Goal: Transaction & Acquisition: Download file/media

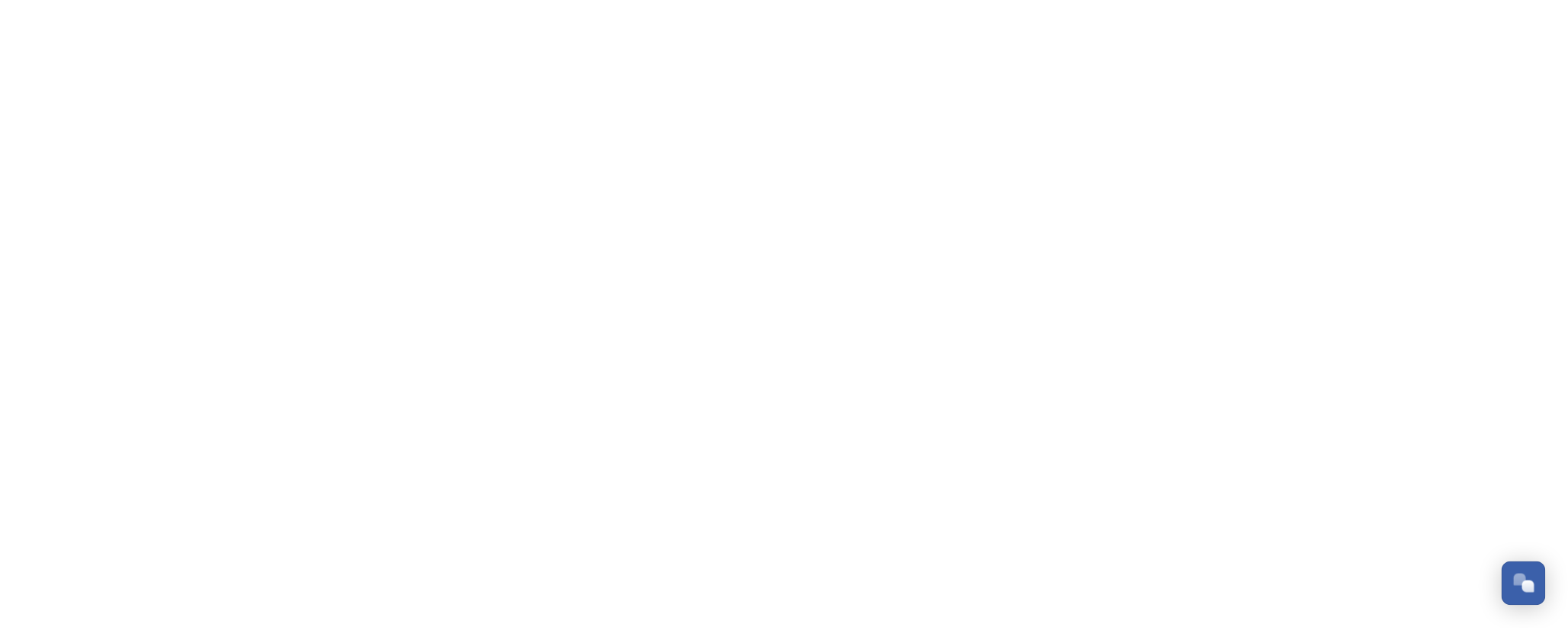
scroll to position [736, 0]
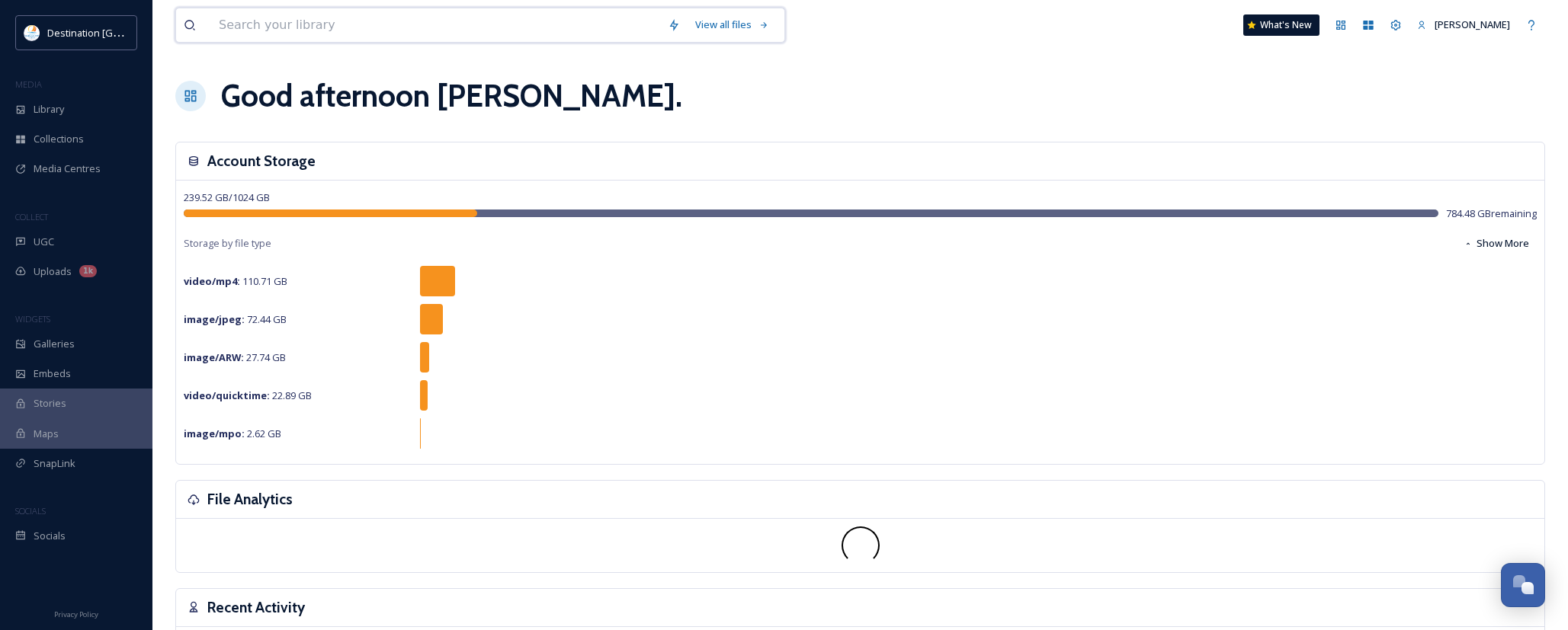
click at [223, 28] on input at bounding box center [436, 25] width 449 height 34
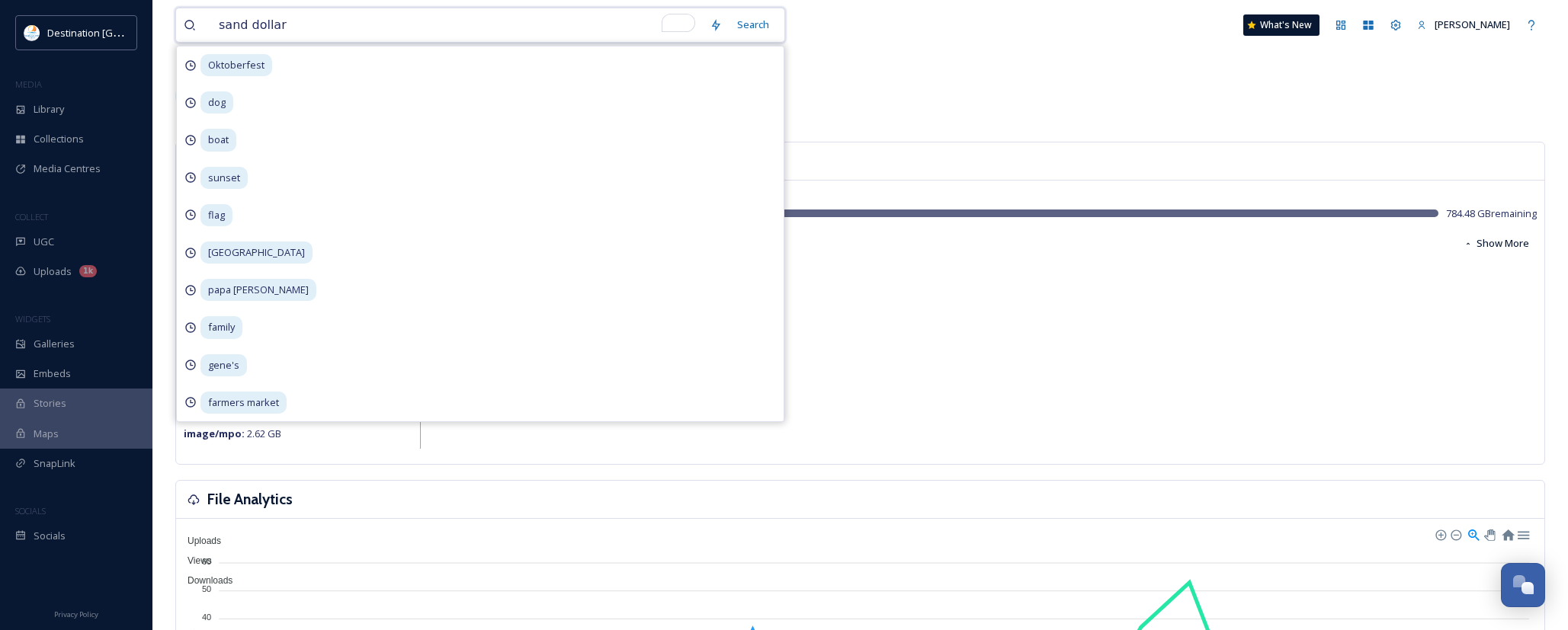
type input "sand dollars"
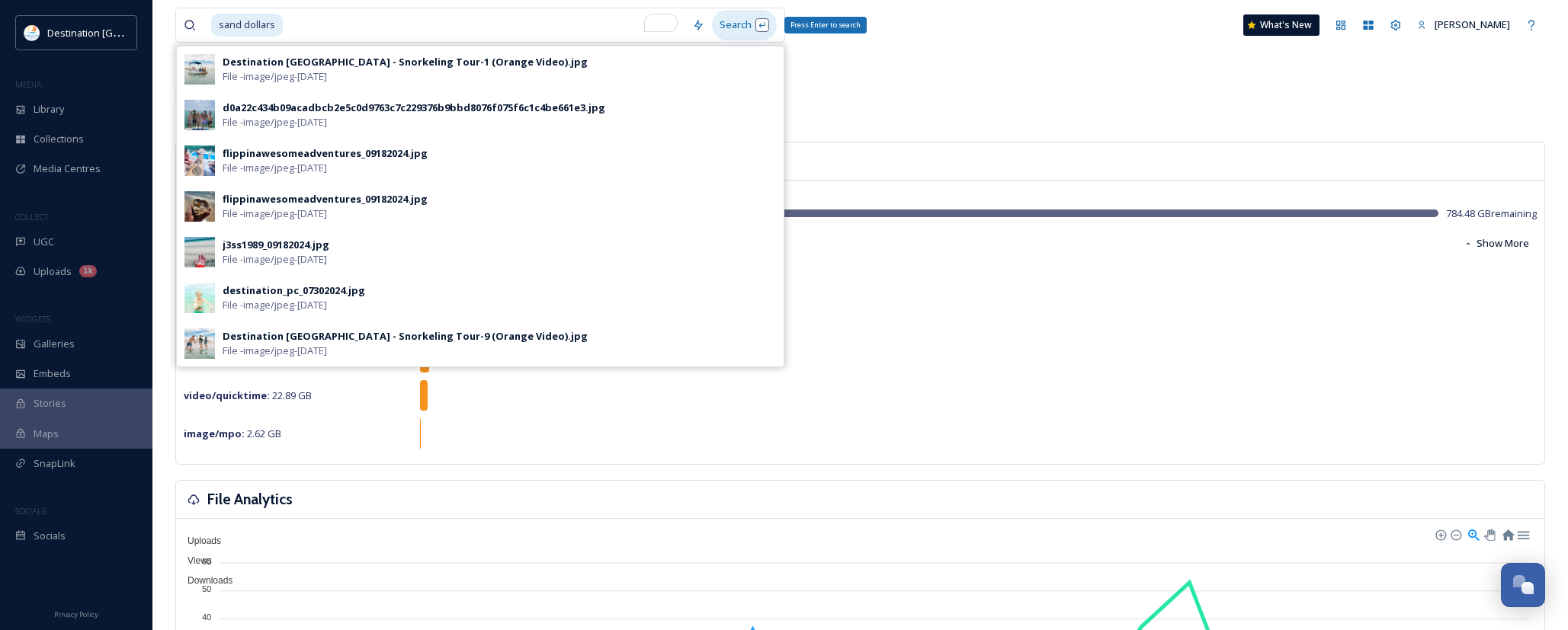
click at [727, 18] on div "Search Press Enter to search" at bounding box center [744, 25] width 65 height 30
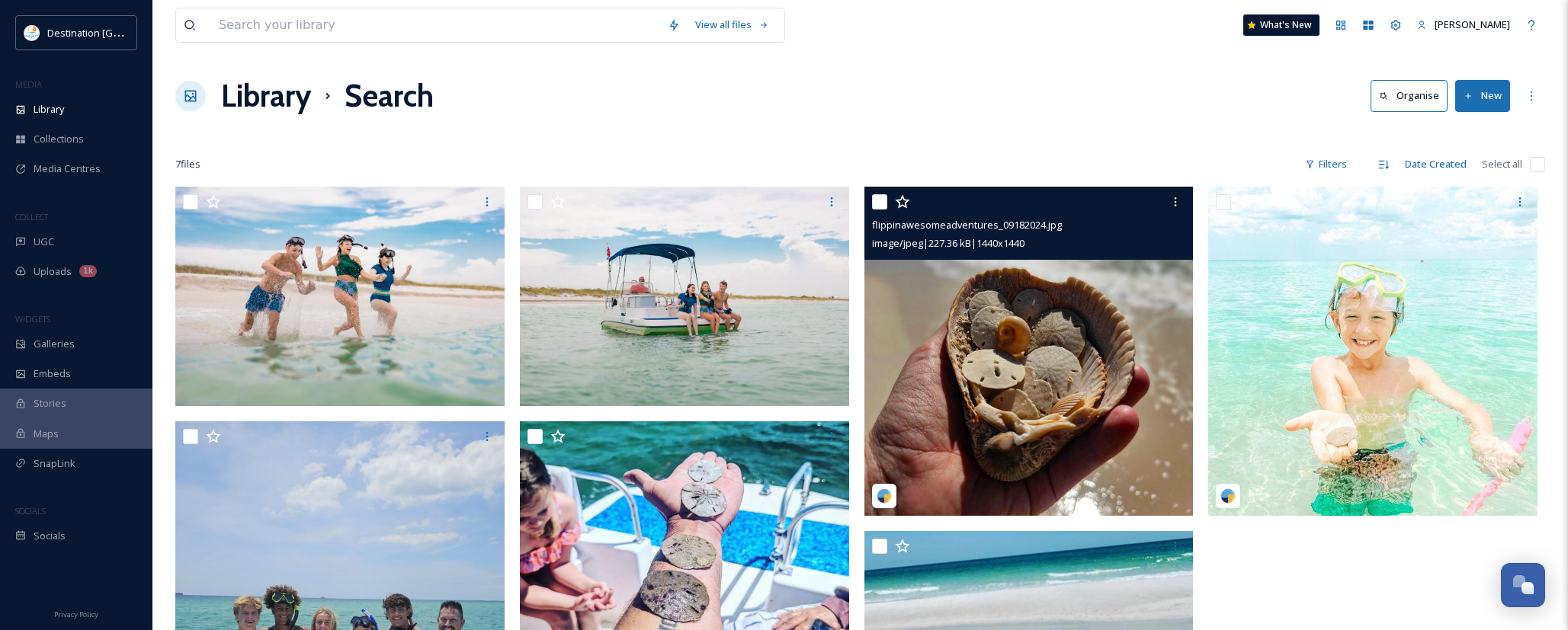
click at [1082, 424] on img at bounding box center [1029, 351] width 330 height 330
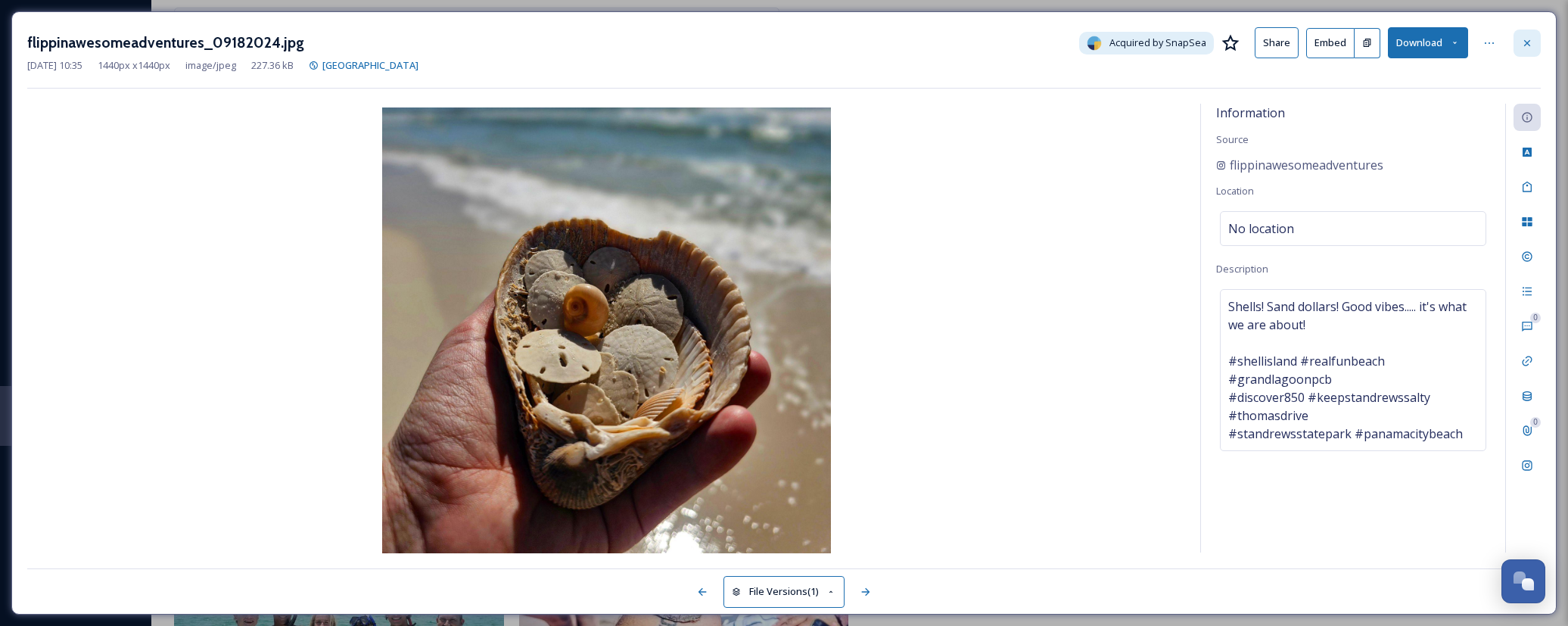
click at [1528, 44] on icon at bounding box center [1528, 43] width 6 height 6
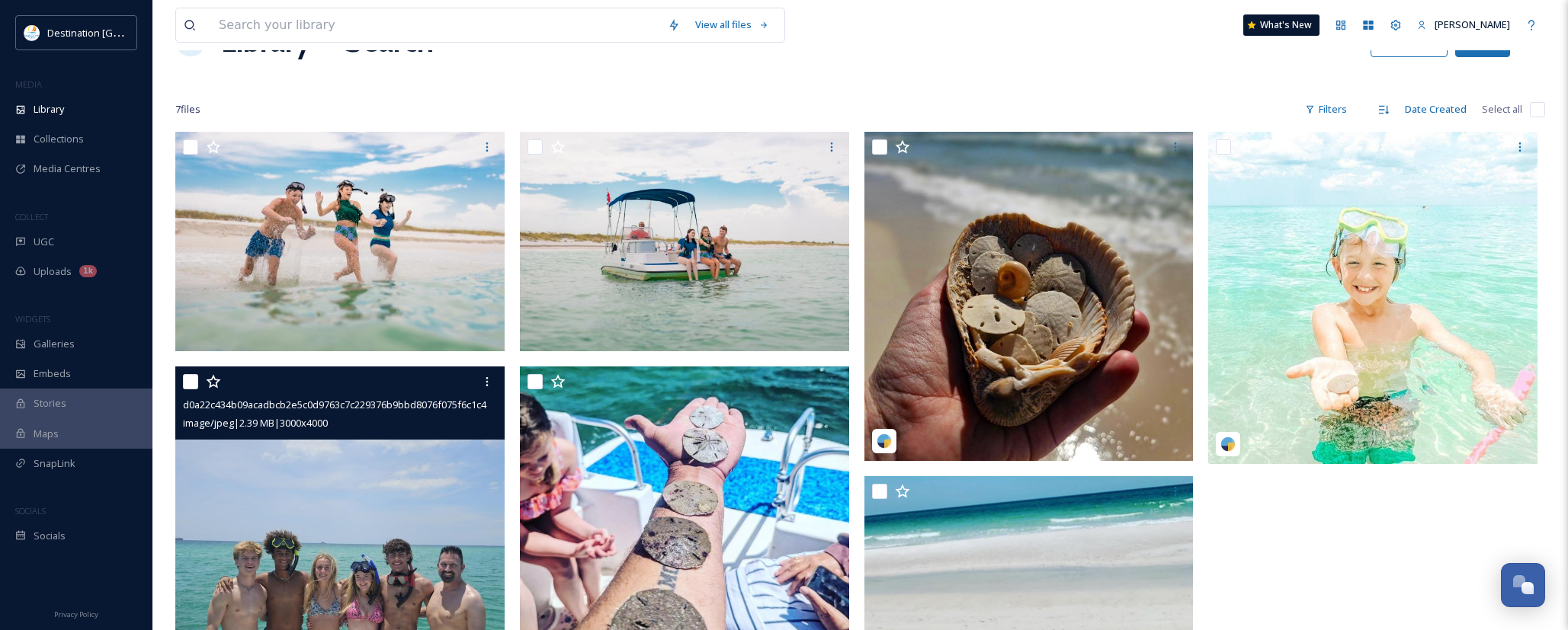
scroll to position [31, 0]
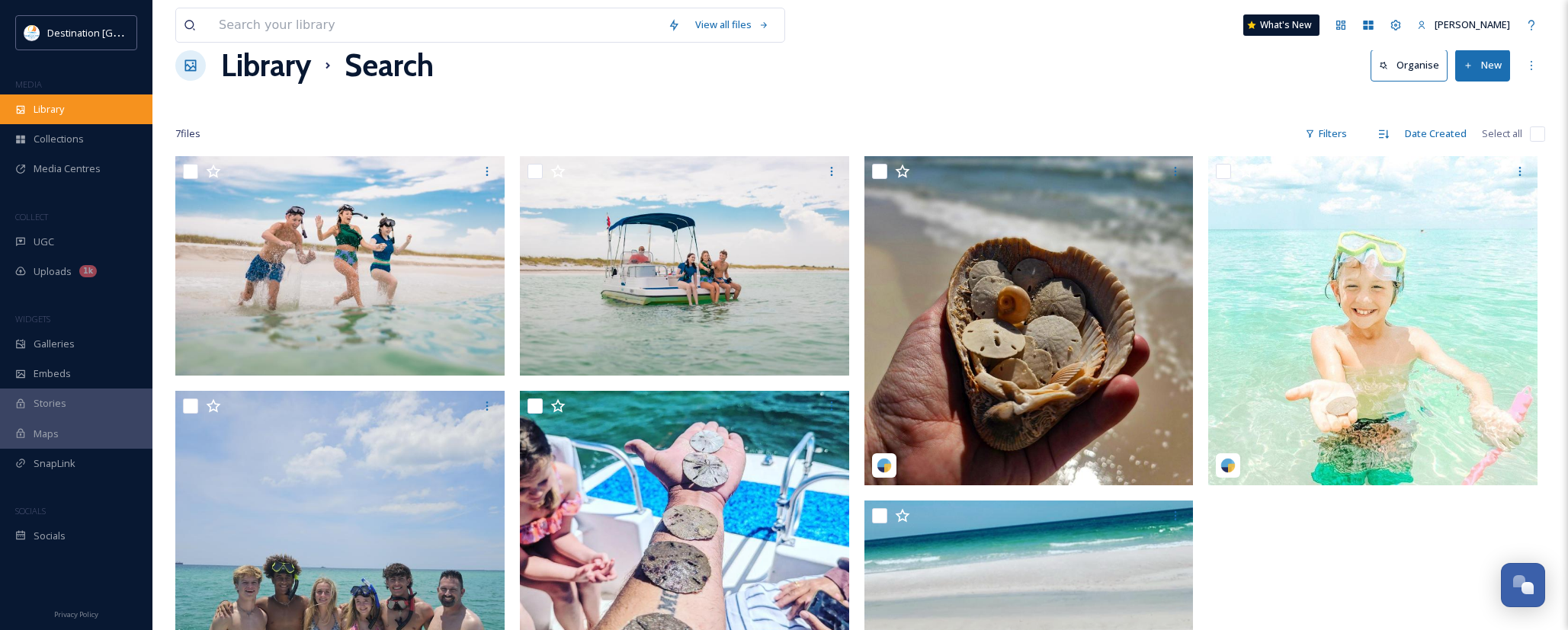
click at [51, 111] on span "Library" at bounding box center [49, 109] width 31 height 15
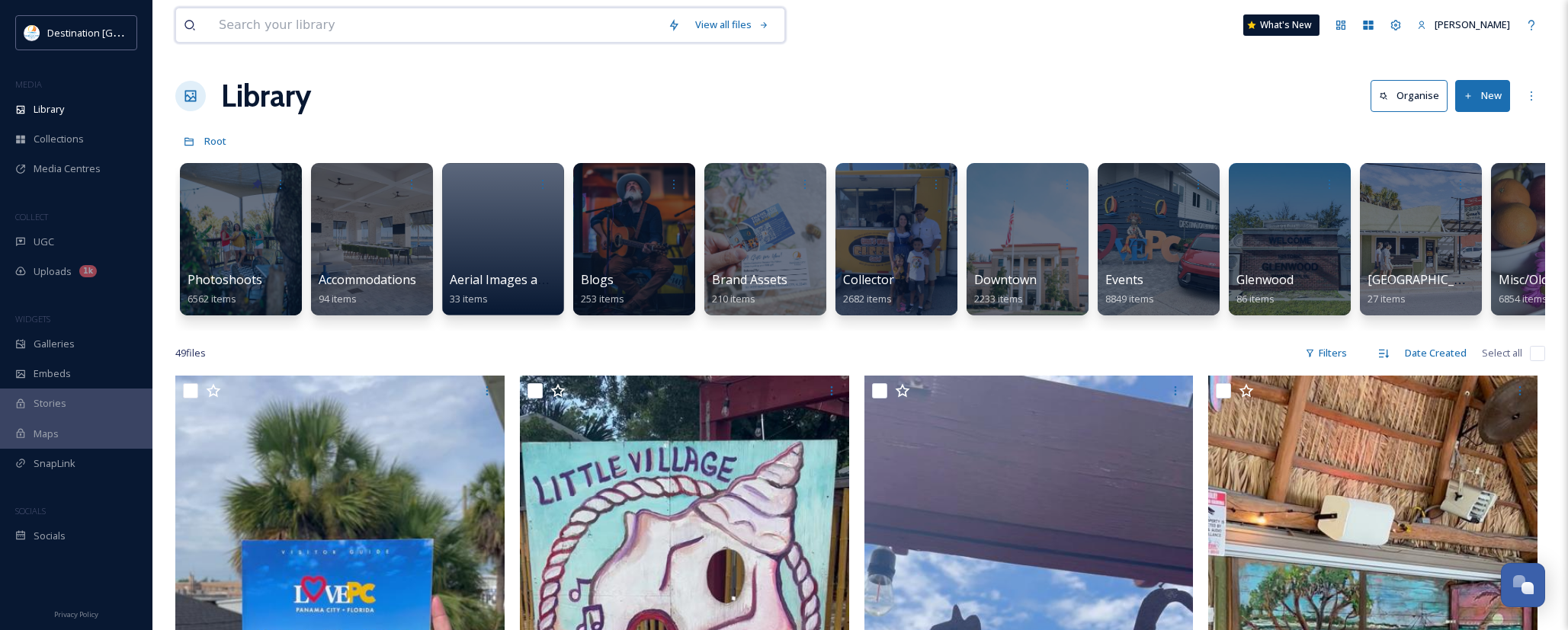
click at [294, 30] on input at bounding box center [436, 25] width 449 height 34
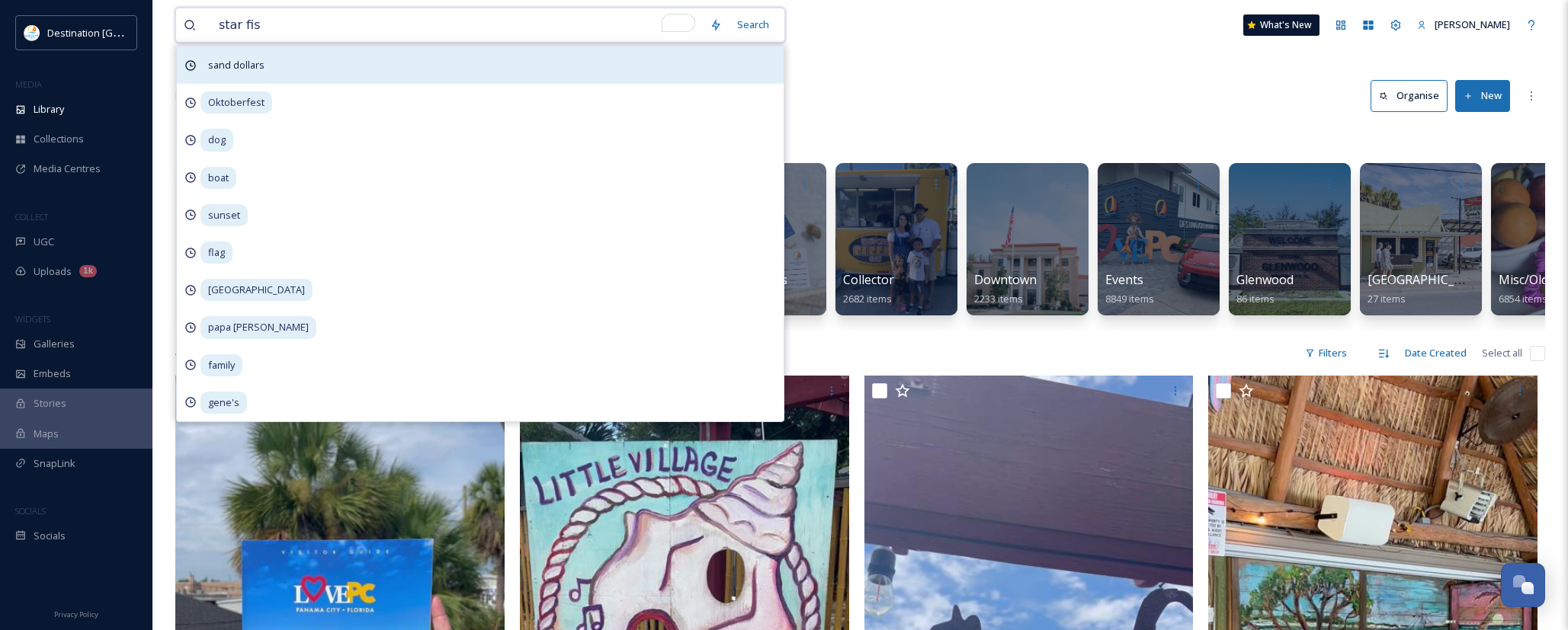
type input "star fish"
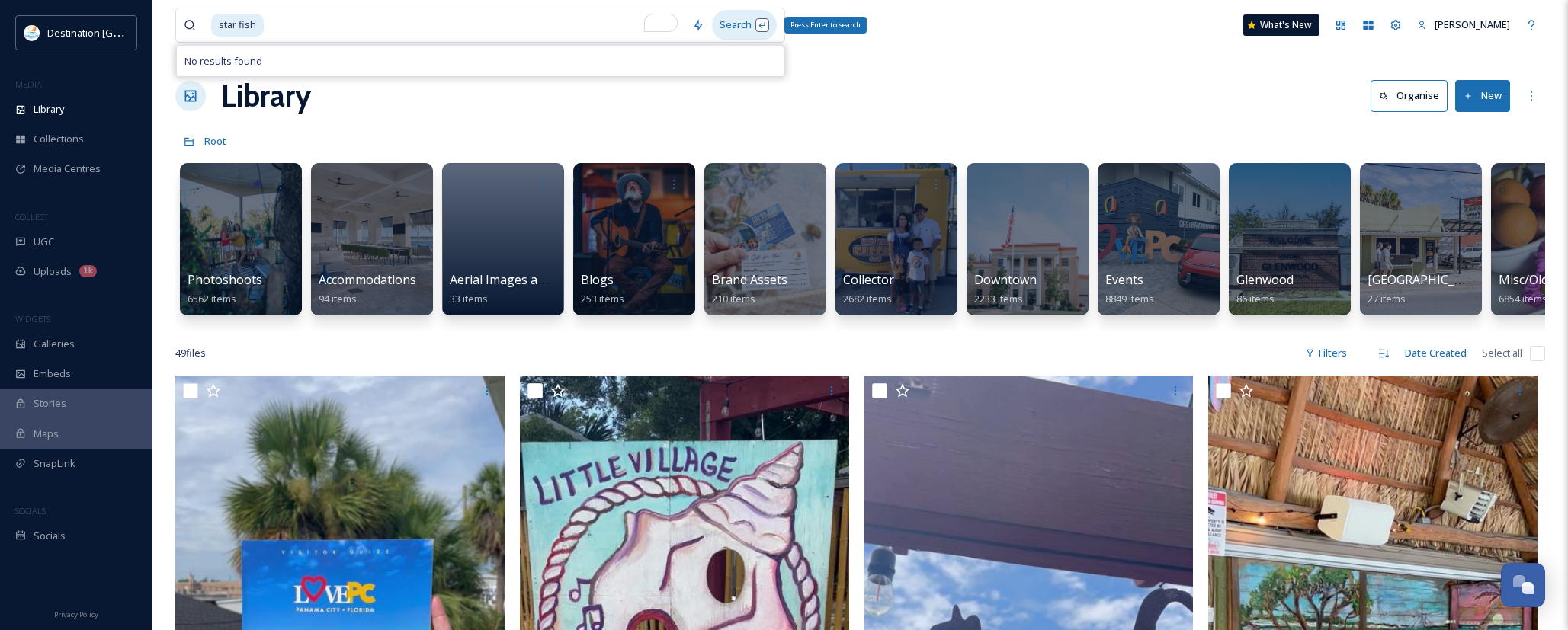
click at [741, 19] on div "Search Press Enter to search" at bounding box center [744, 25] width 65 height 30
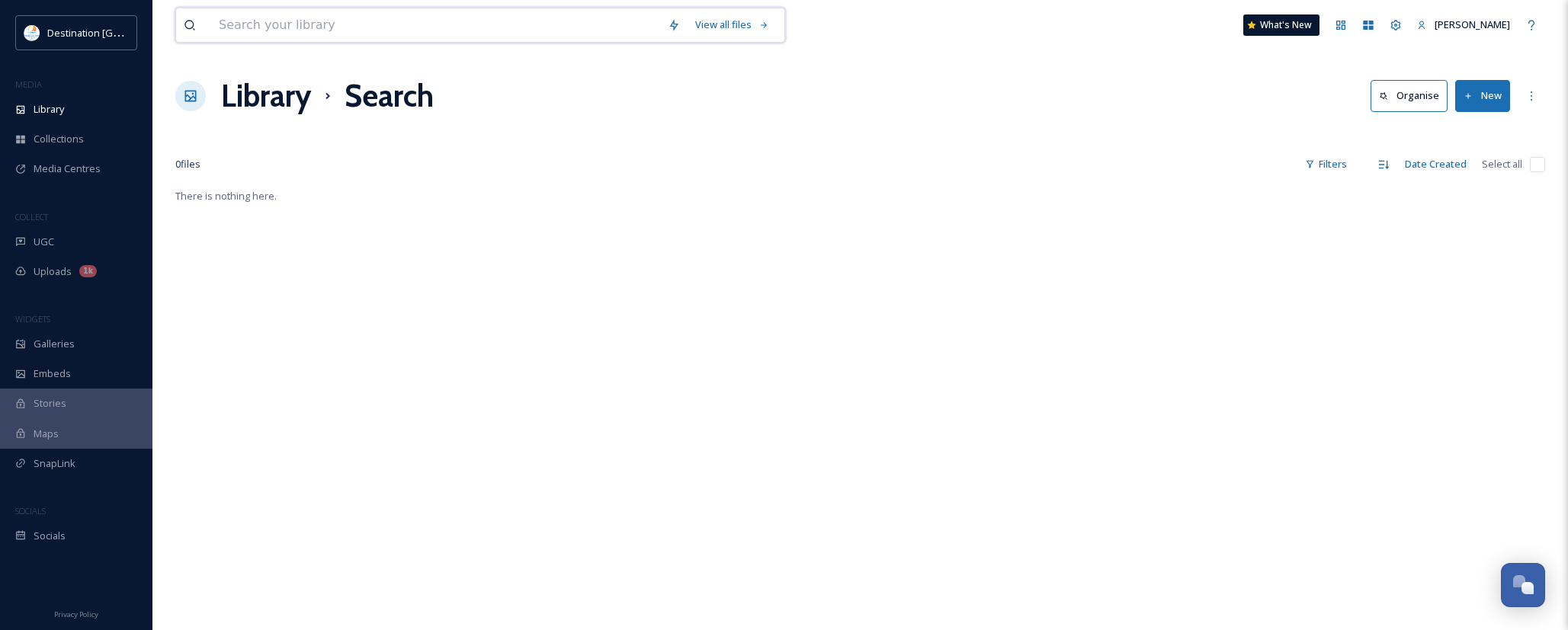
click at [350, 30] on input at bounding box center [436, 25] width 449 height 34
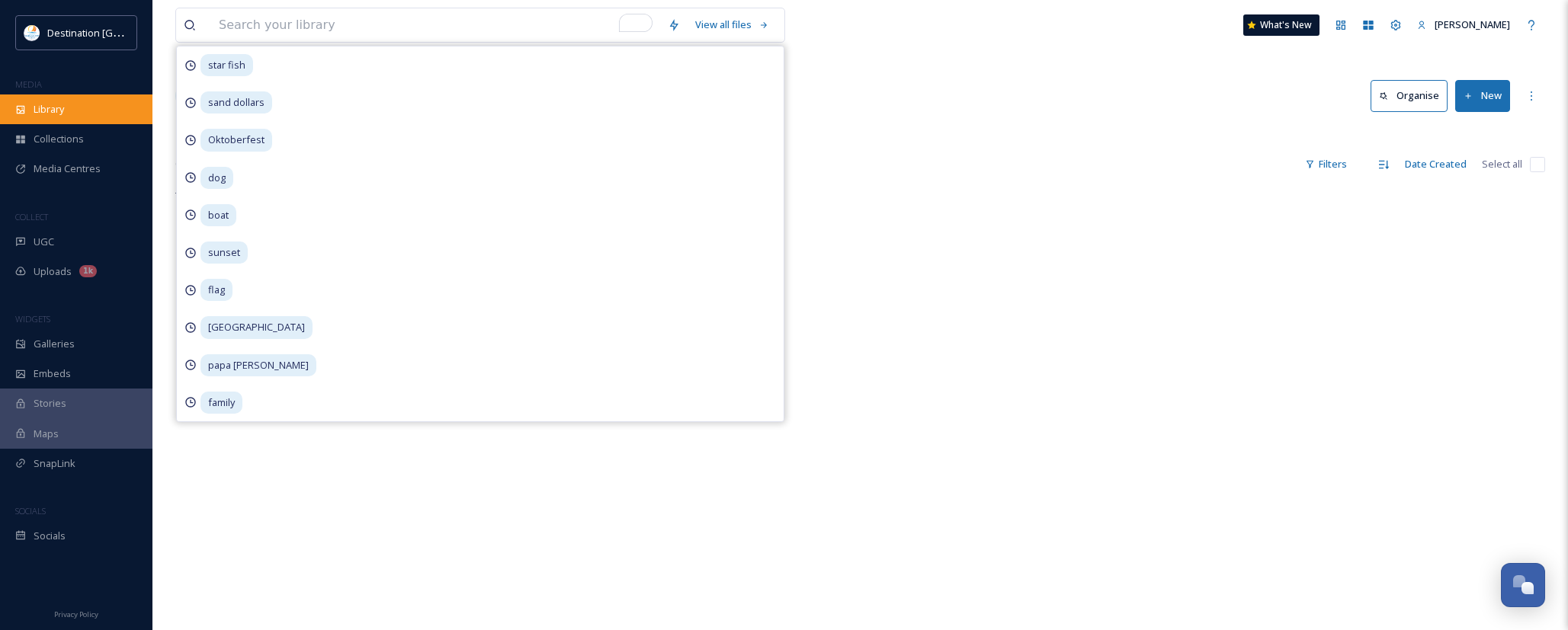
click at [78, 96] on div "Library" at bounding box center [76, 109] width 152 height 30
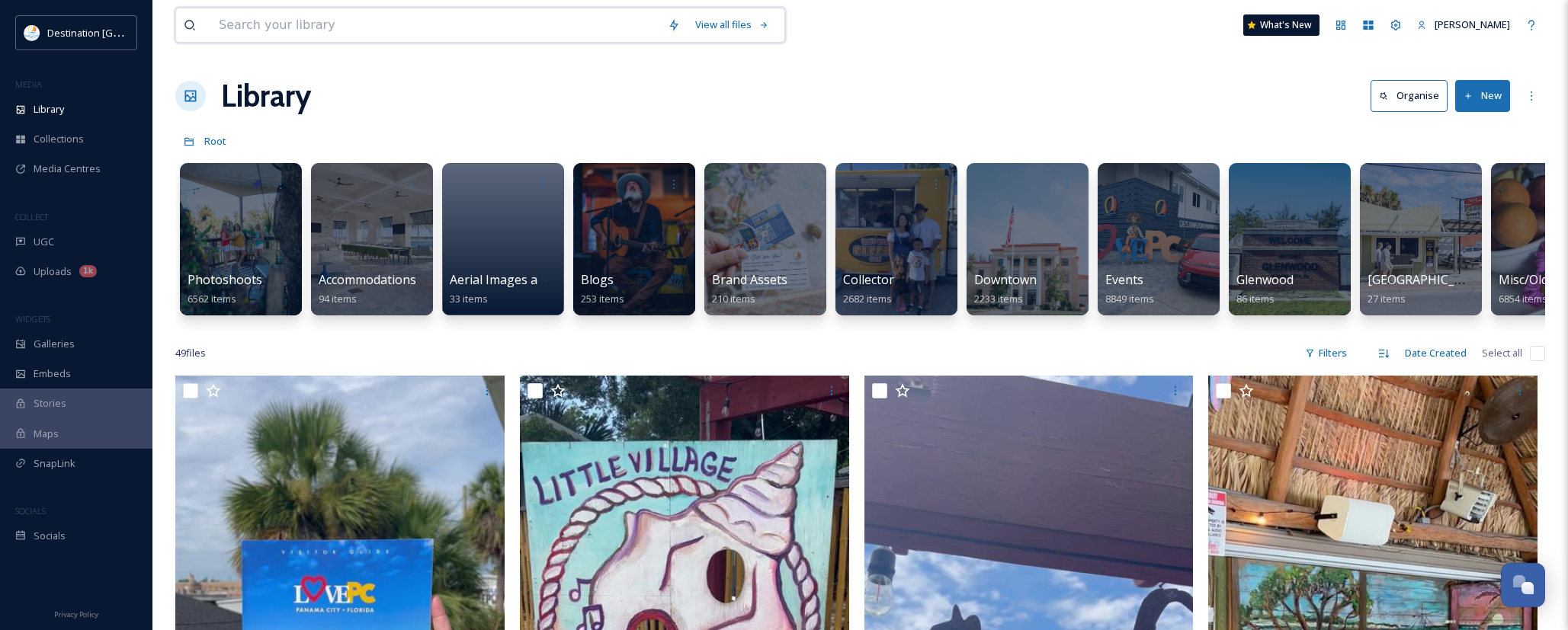
click at [252, 12] on input at bounding box center [436, 25] width 449 height 34
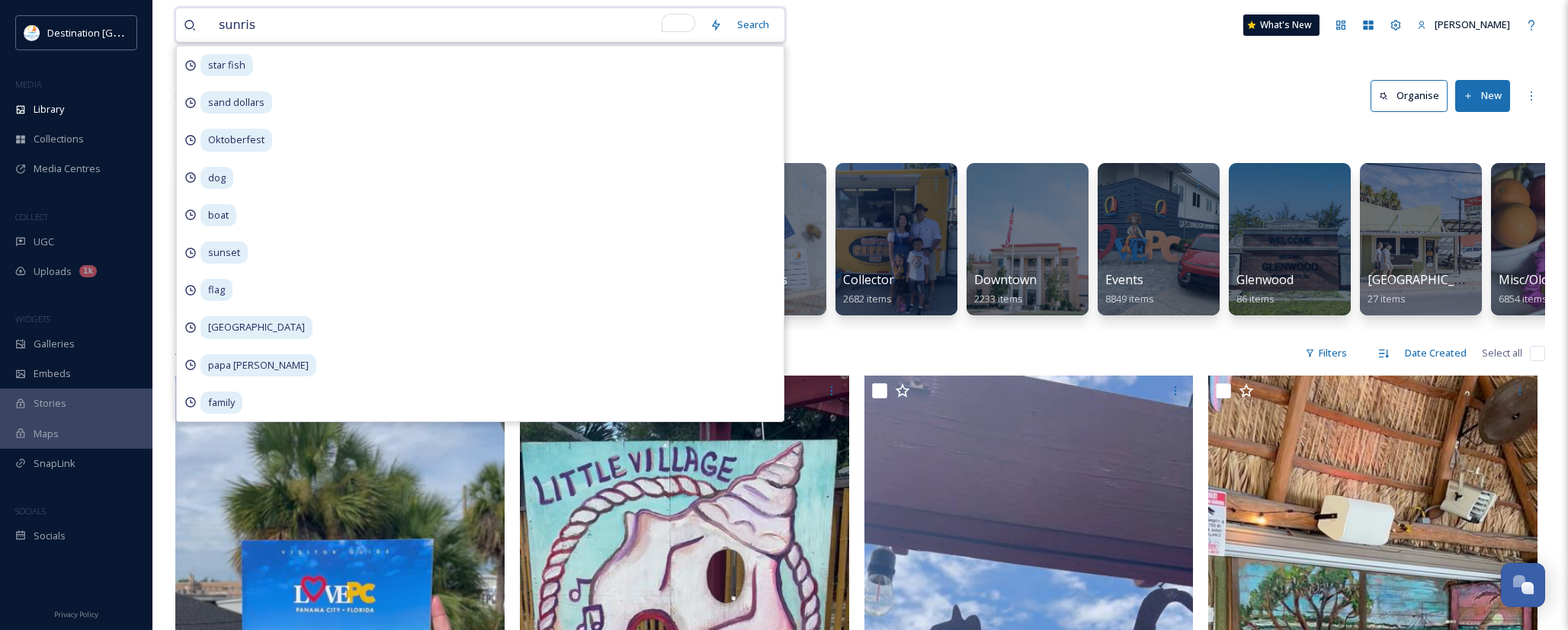
type input "sunrise"
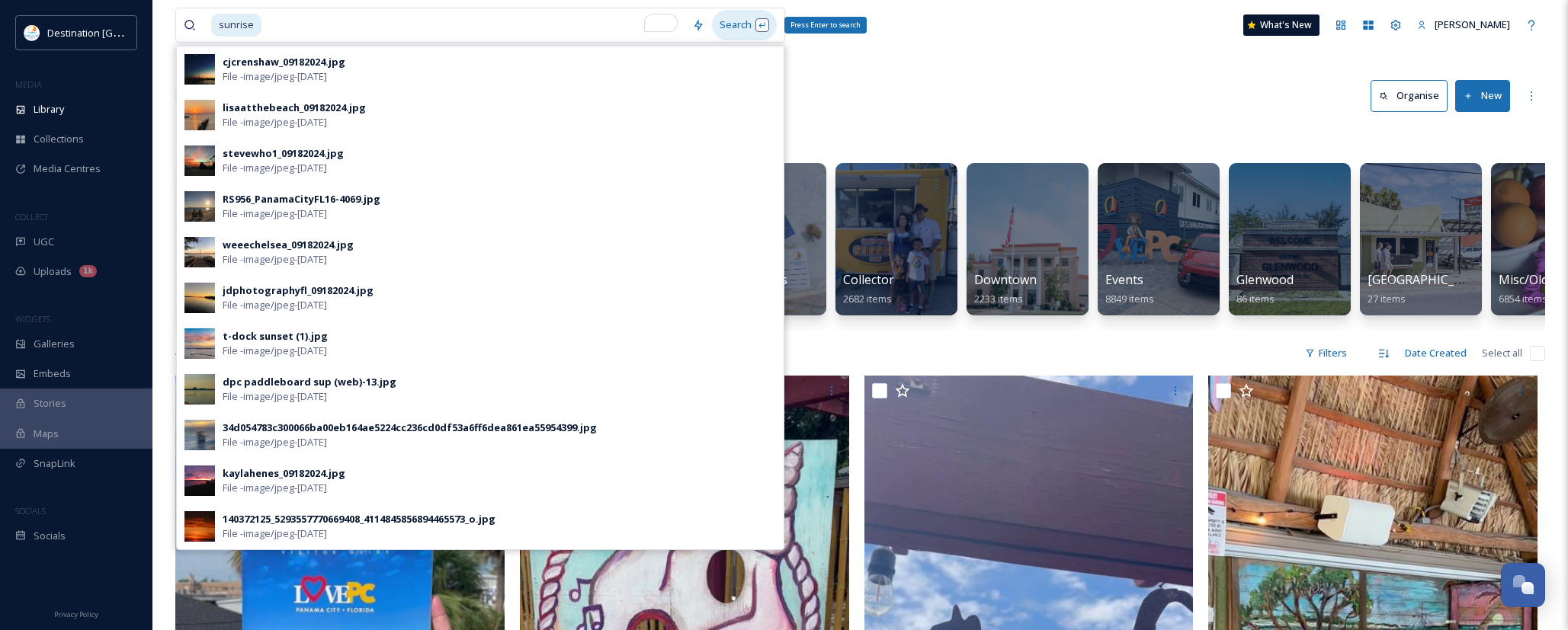
click at [714, 26] on div "Search Press Enter to search" at bounding box center [744, 25] width 65 height 30
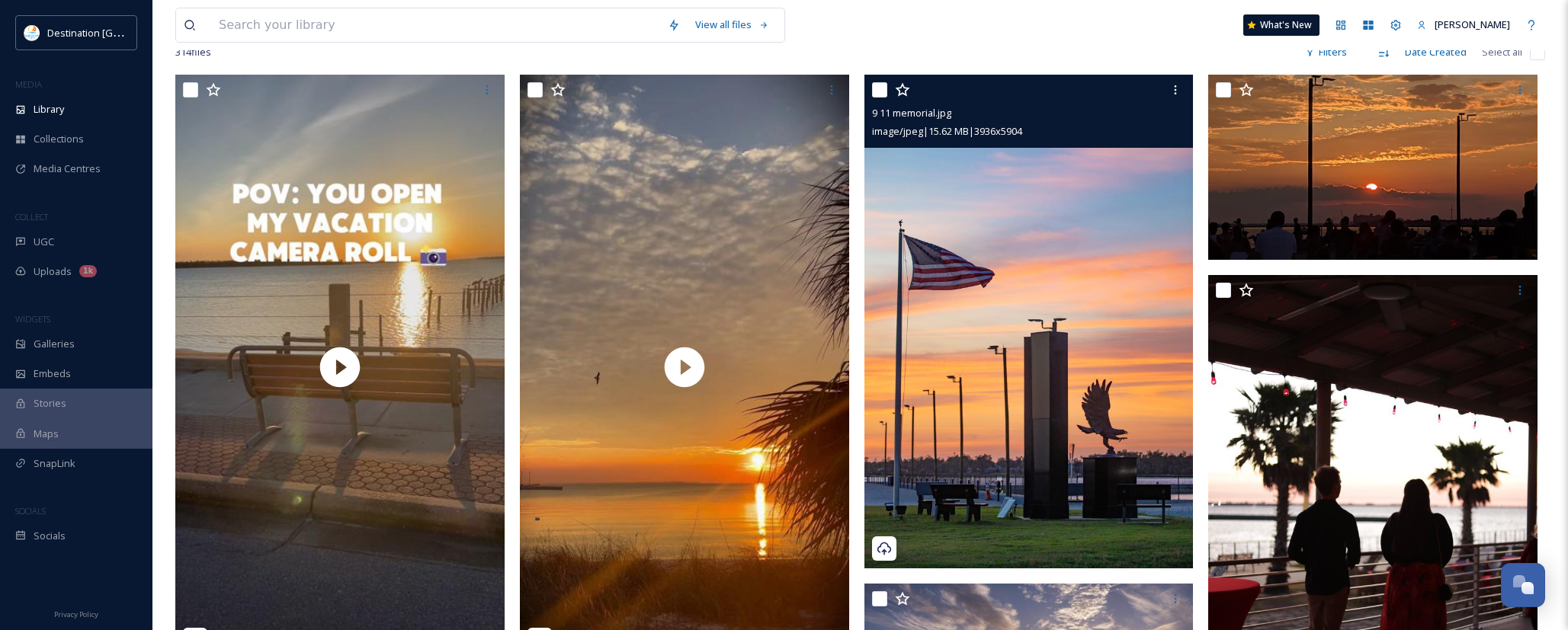
scroll to position [76, 0]
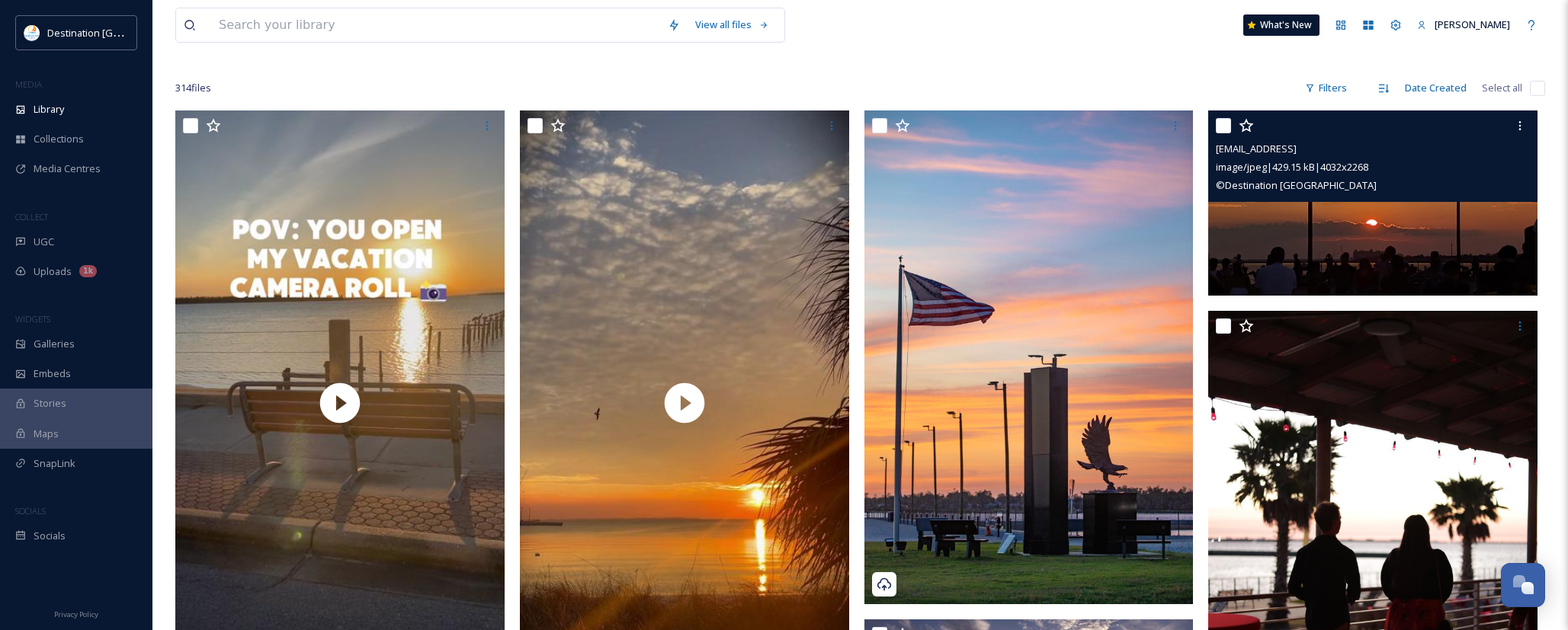
click at [1342, 271] on img at bounding box center [1372, 203] width 330 height 185
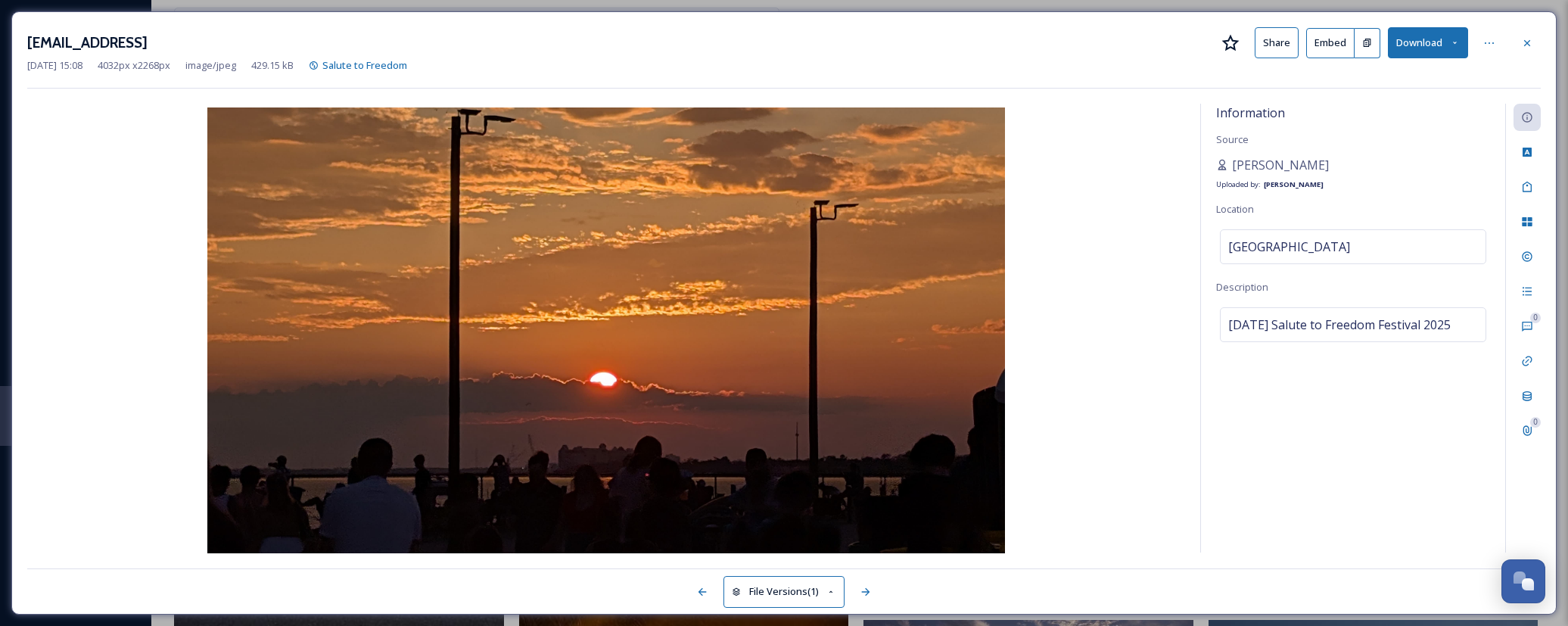
click at [1529, 27] on div "[EMAIL_ADDRESS] Share Embed Download [DATE] 15:08 4032 px x 2268 px image/jpeg …" at bounding box center [784, 313] width 1546 height 604
click at [1530, 37] on icon at bounding box center [1528, 44] width 12 height 12
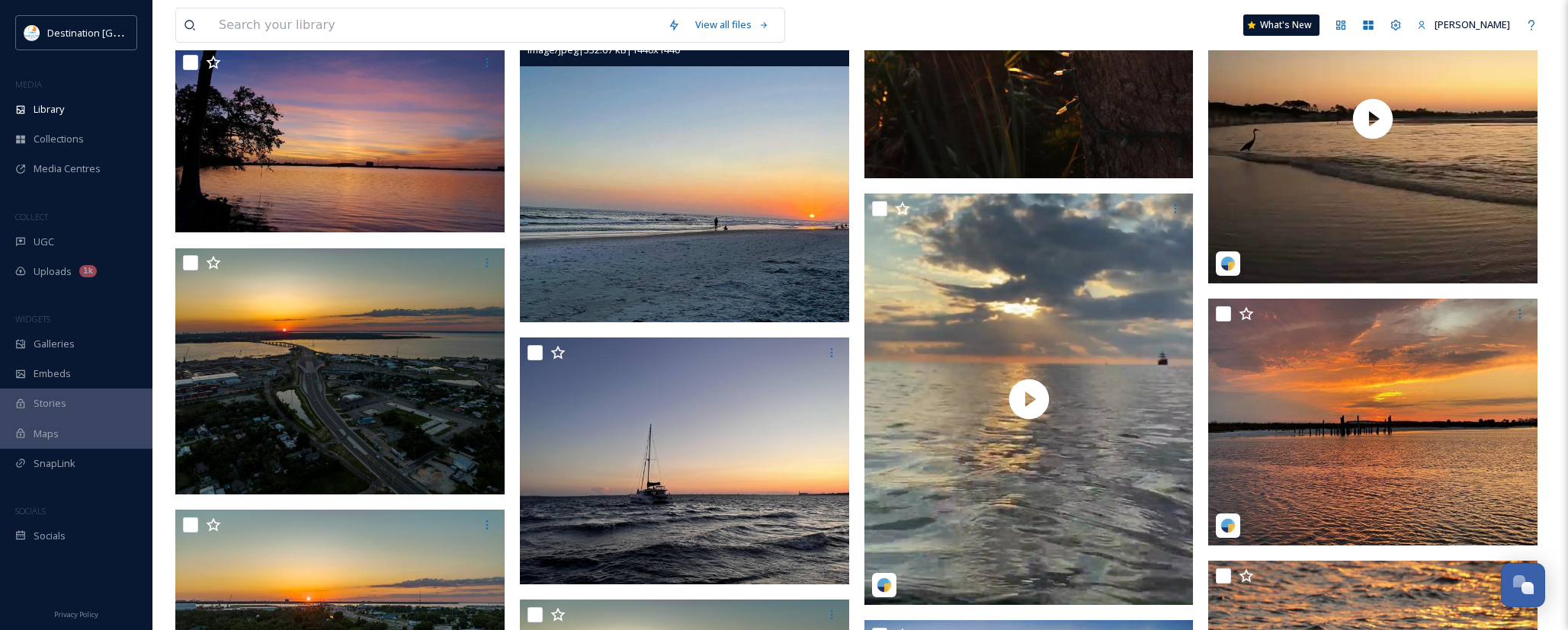
scroll to position [14100, 0]
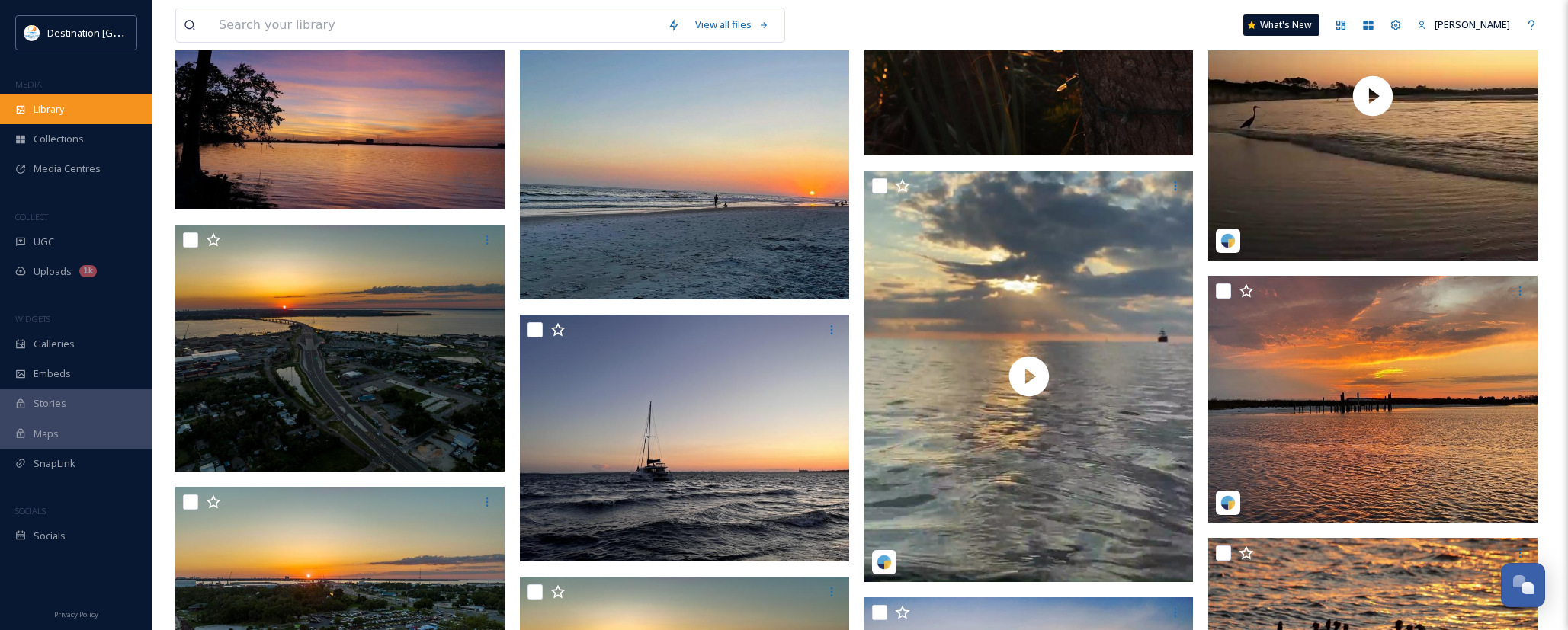
click at [50, 115] on span "Library" at bounding box center [49, 109] width 31 height 15
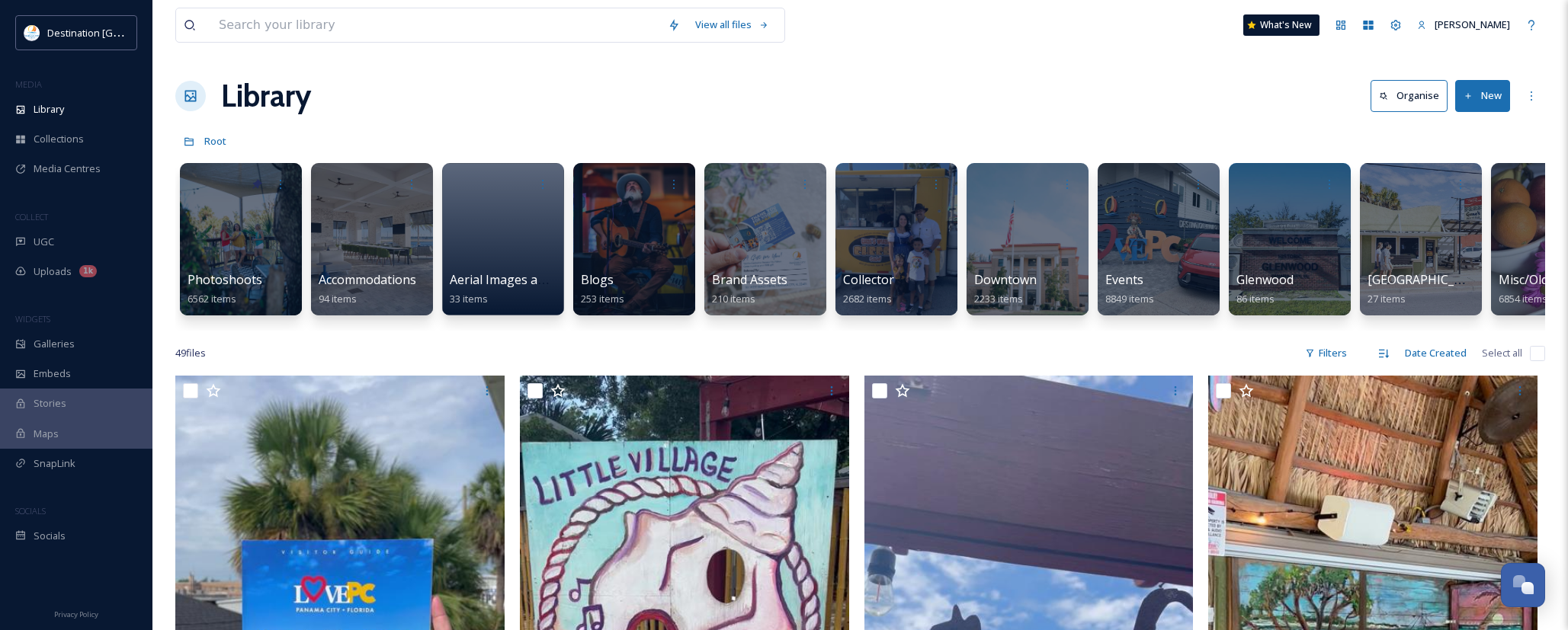
click at [506, 146] on div "Root" at bounding box center [860, 141] width 1370 height 29
click at [248, 28] on input at bounding box center [436, 25] width 449 height 34
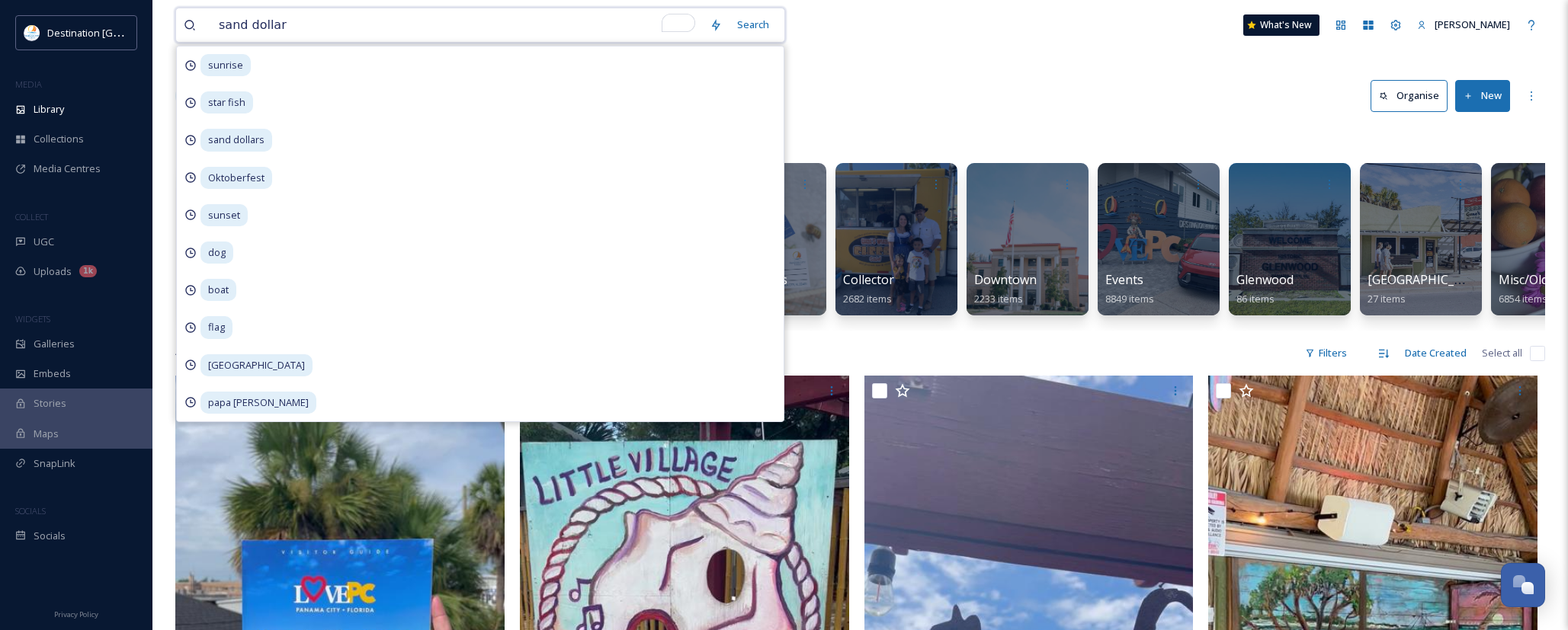
type input "sand dollars"
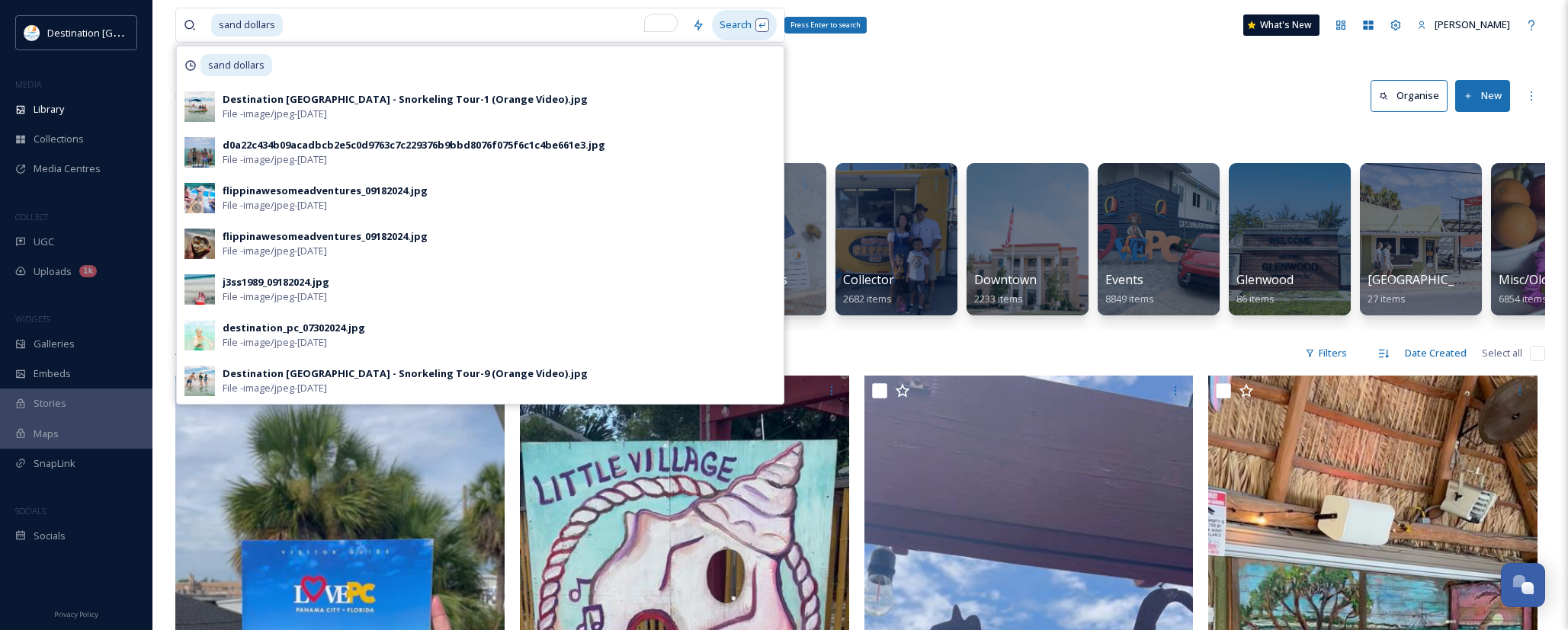
click at [744, 20] on div "Search Press Enter to search" at bounding box center [744, 25] width 65 height 30
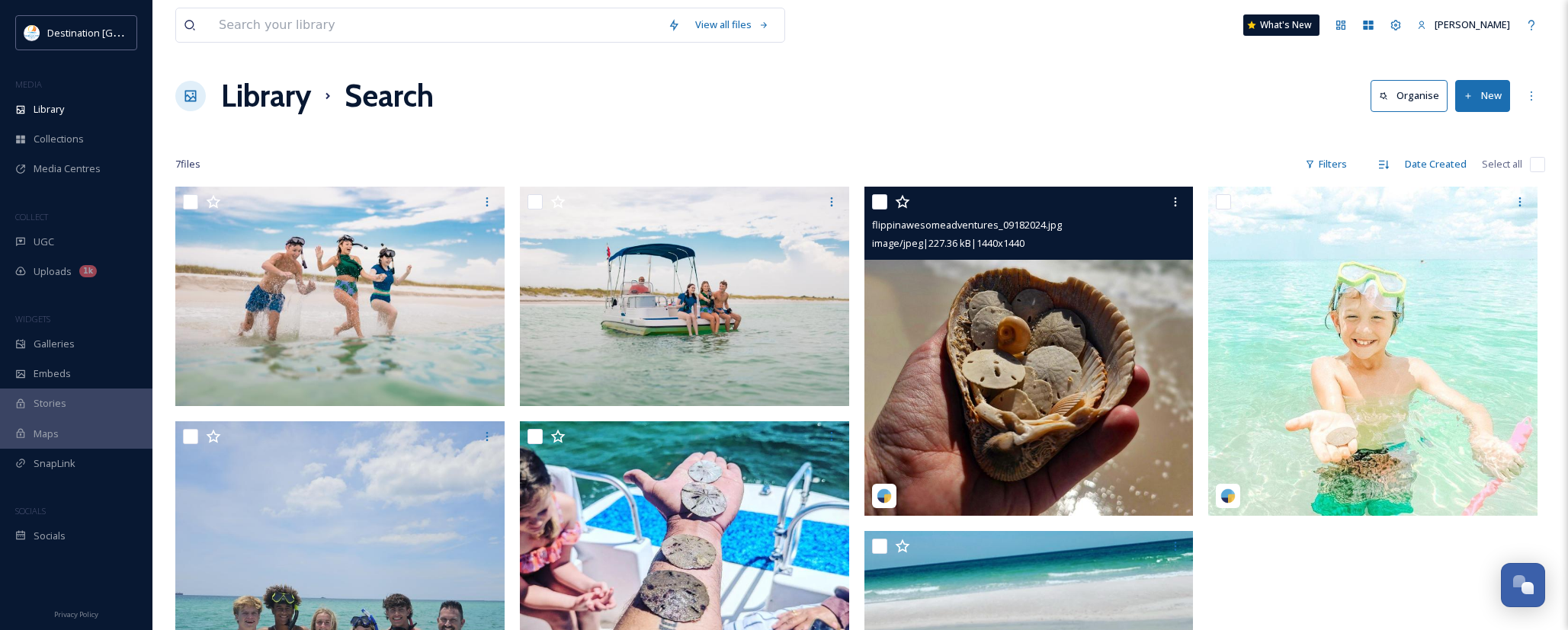
click at [1072, 338] on img at bounding box center [1029, 351] width 330 height 330
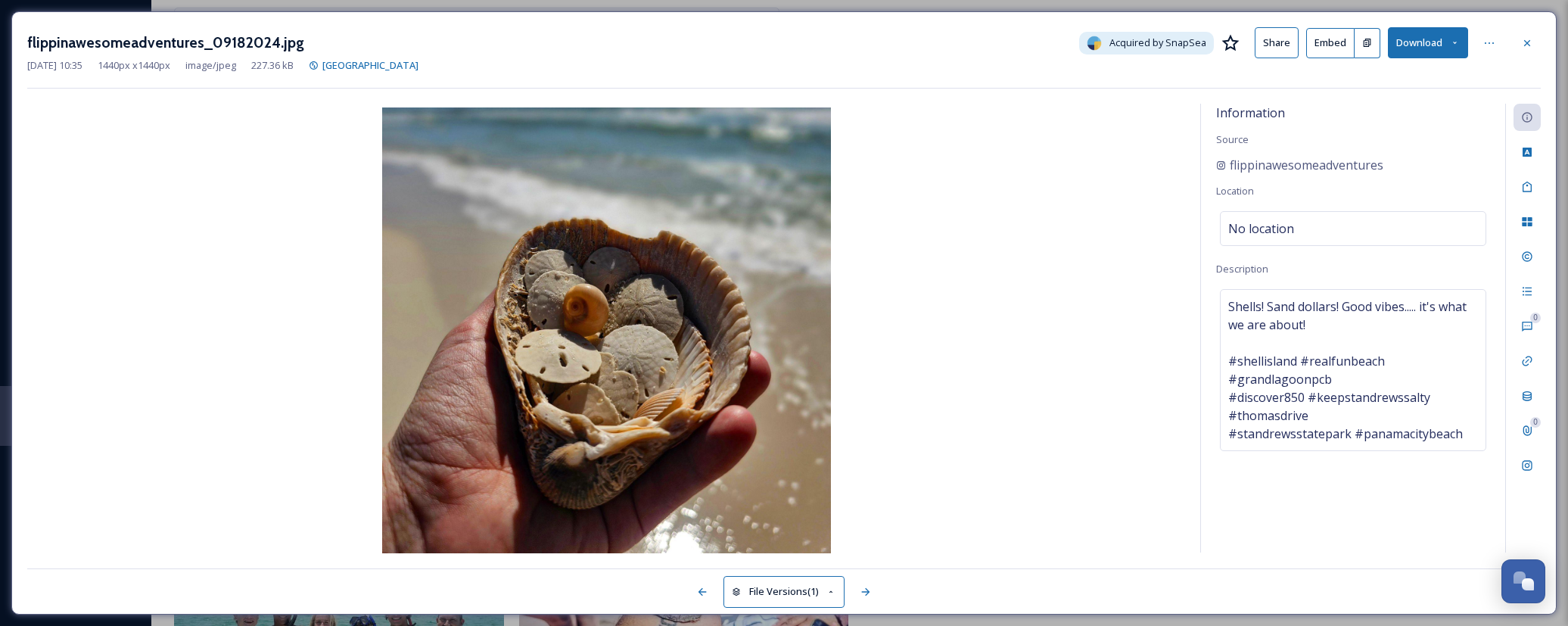
click at [1434, 50] on button "Download" at bounding box center [1428, 43] width 80 height 31
click at [1400, 79] on span "Download Original (1440 x 1440)" at bounding box center [1386, 77] width 143 height 15
